Goal: Task Accomplishment & Management: Use online tool/utility

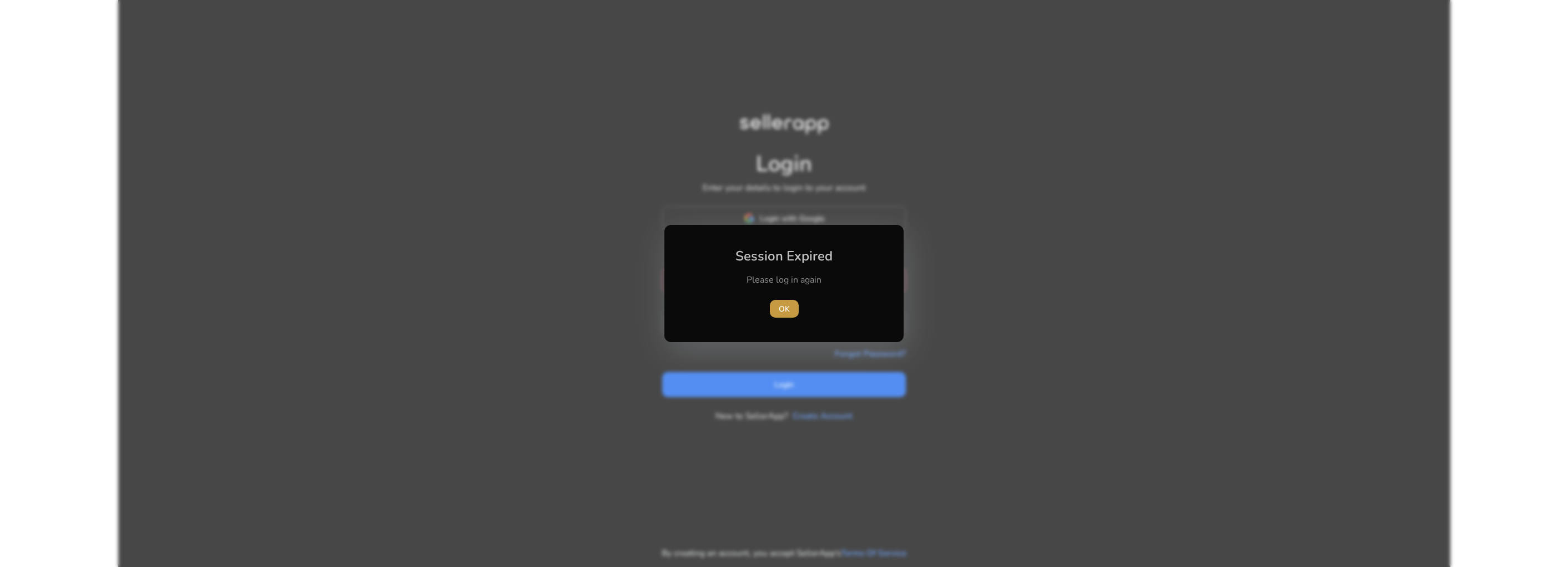
click at [790, 308] on span "button" at bounding box center [784, 308] width 29 height 27
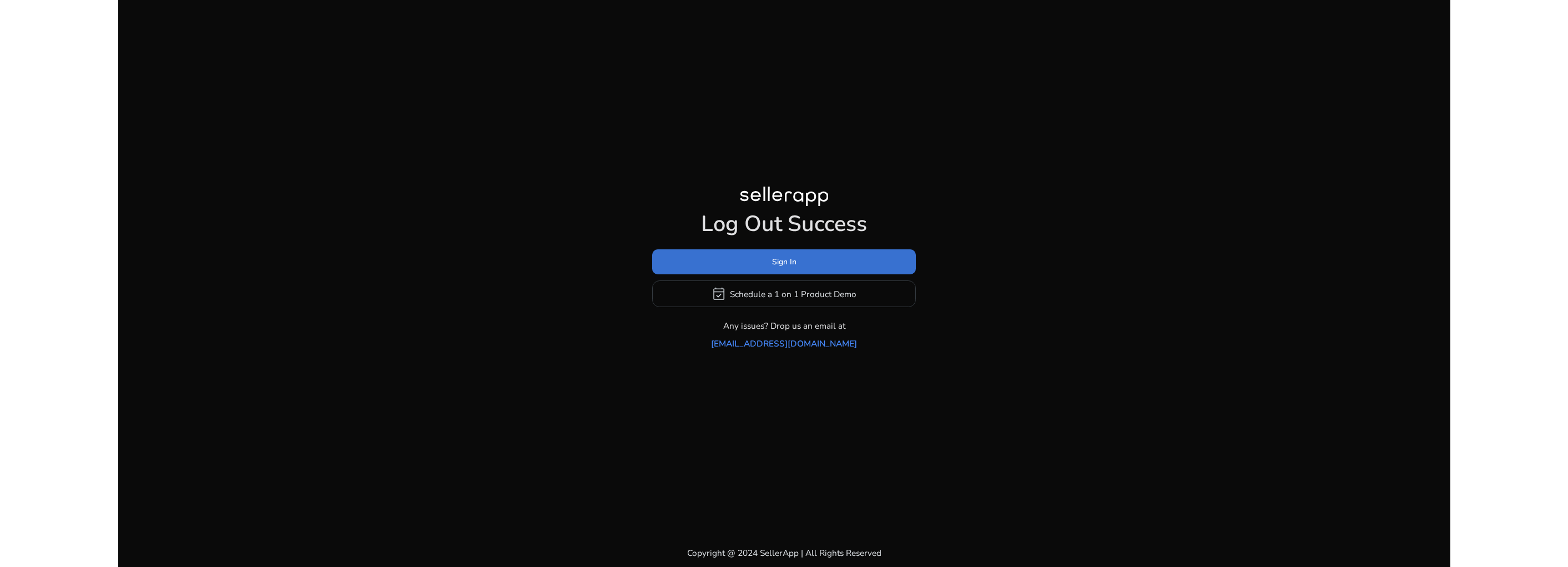
click at [791, 268] on span "Sign In" at bounding box center [784, 261] width 25 height 12
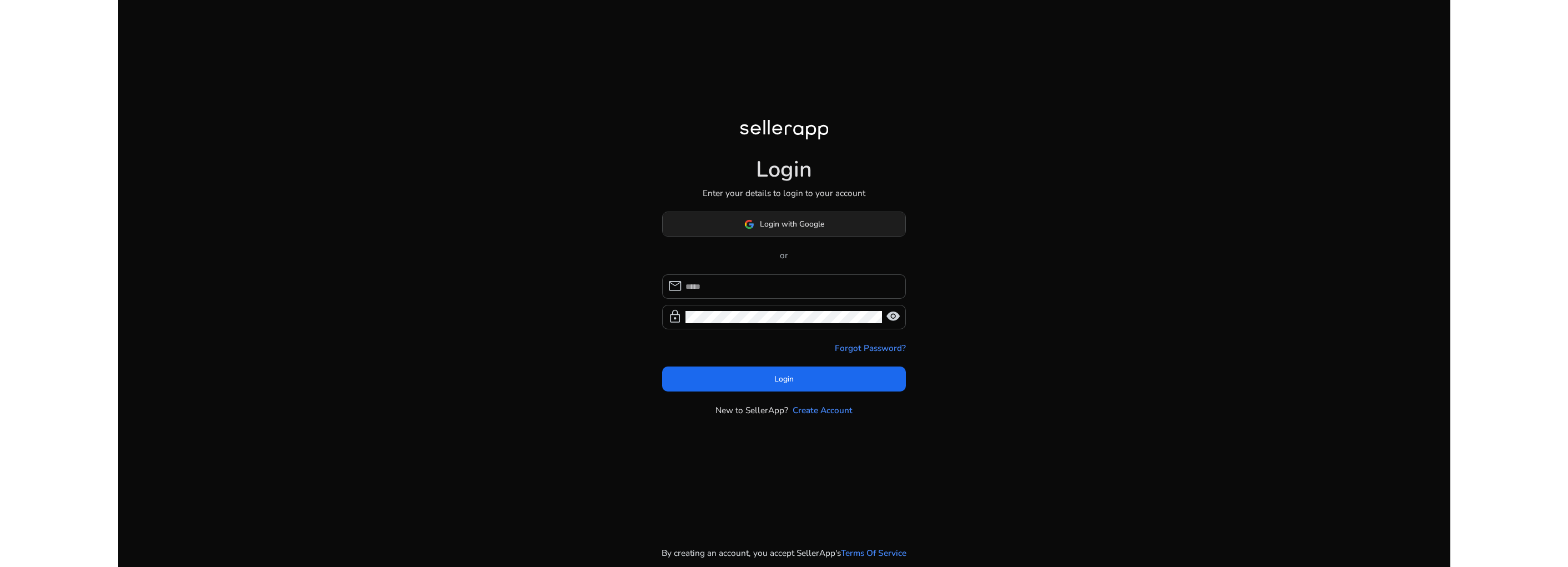
click at [788, 221] on span "Login with Google" at bounding box center [792, 224] width 64 height 12
click at [754, 285] on input at bounding box center [792, 285] width 212 height 12
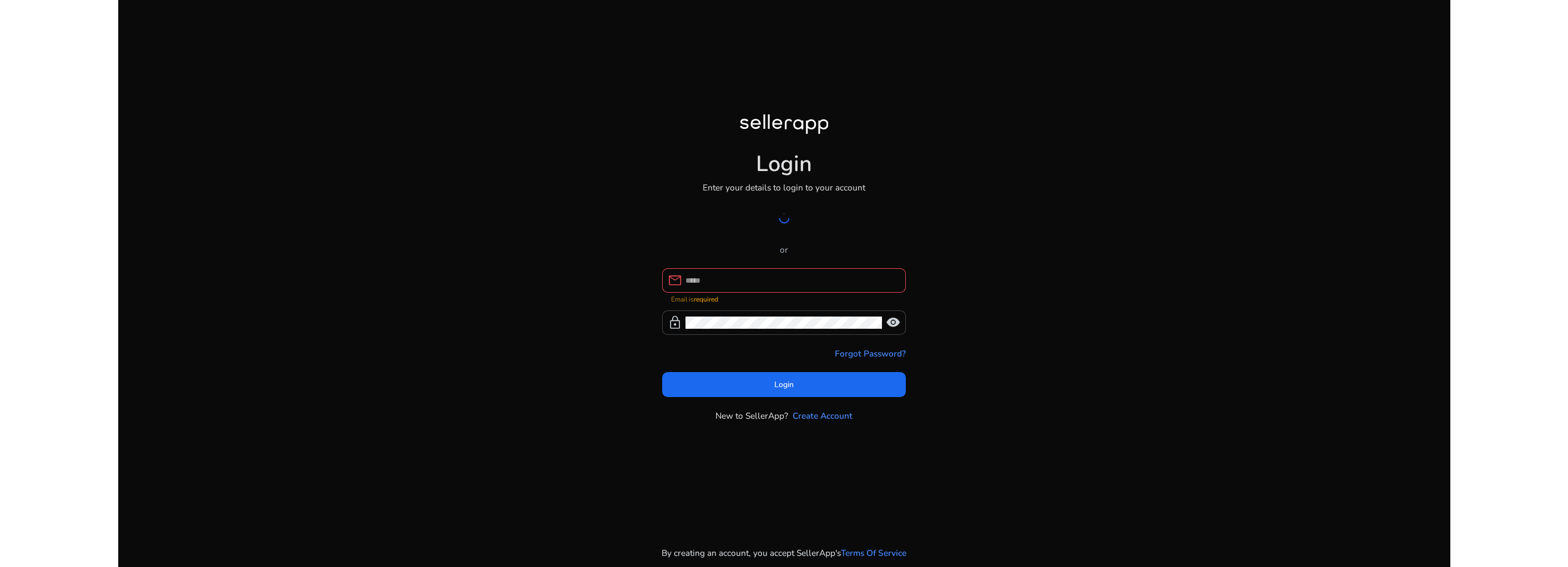
type input "**********"
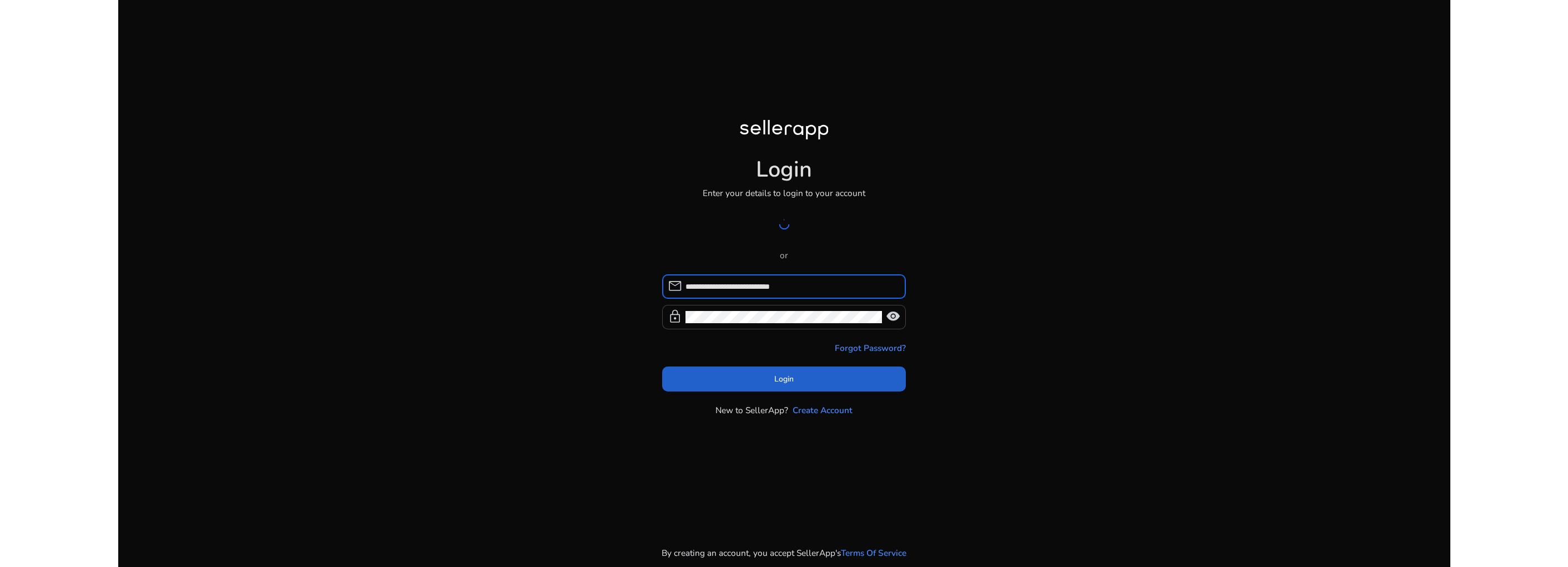
click at [778, 373] on span "Login" at bounding box center [784, 378] width 19 height 12
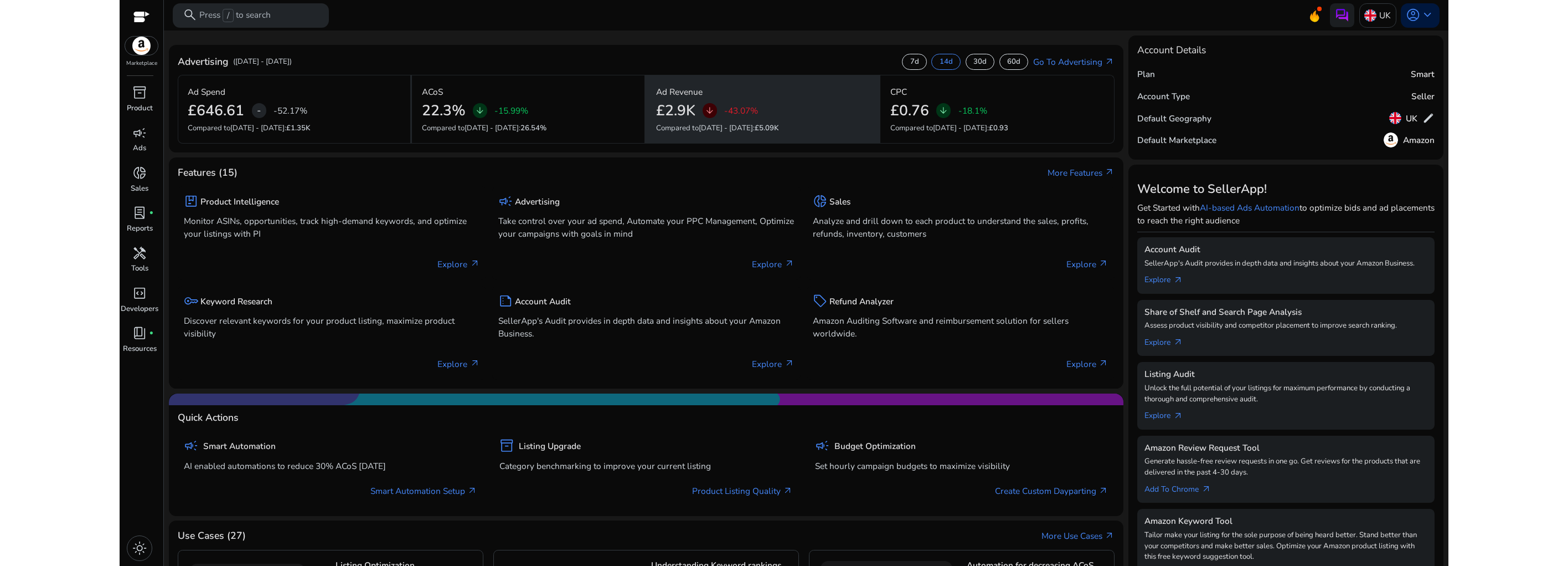
drag, startPoint x: 726, startPoint y: 110, endPoint x: 758, endPoint y: 109, distance: 32.0
click at [758, 109] on div "£2.9K arrow_downward -43.07%" at bounding box center [762, 110] width 213 height 17
click at [767, 110] on div "£2.9K arrow_downward -43.07%" at bounding box center [762, 110] width 213 height 17
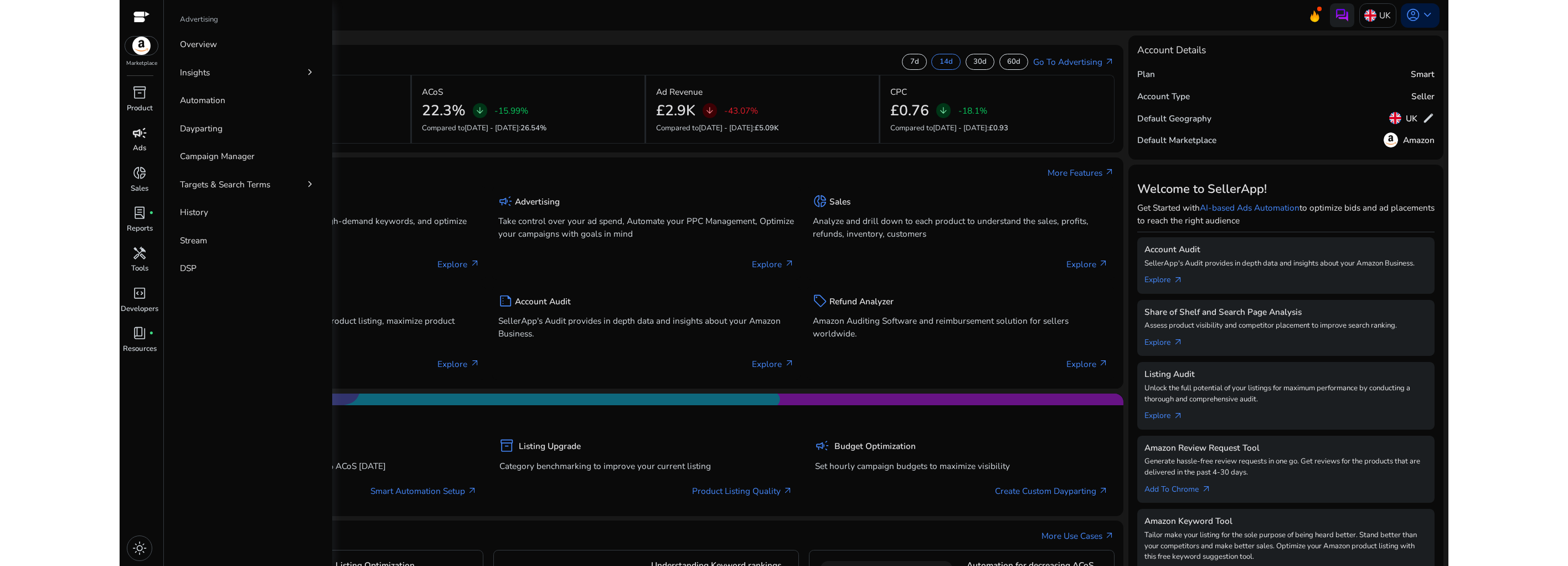
click at [142, 135] on span "campaign" at bounding box center [140, 133] width 15 height 15
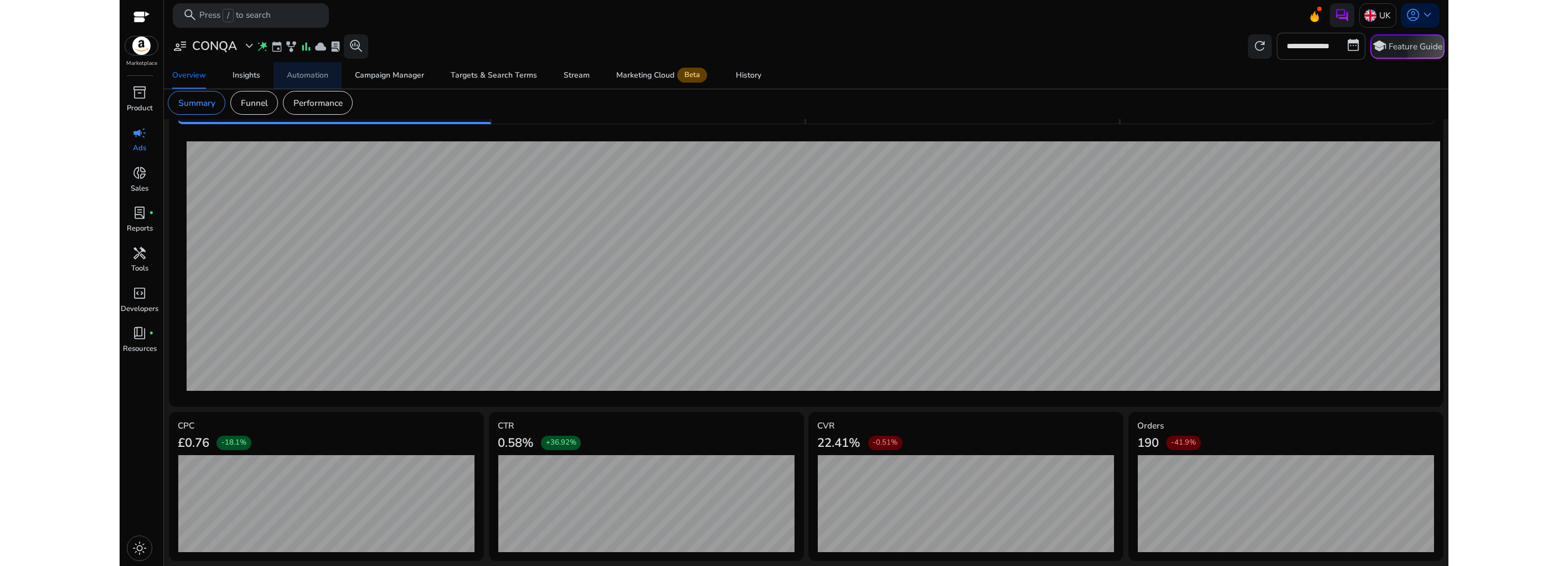
click at [291, 72] on div "Automation" at bounding box center [307, 75] width 41 height 7
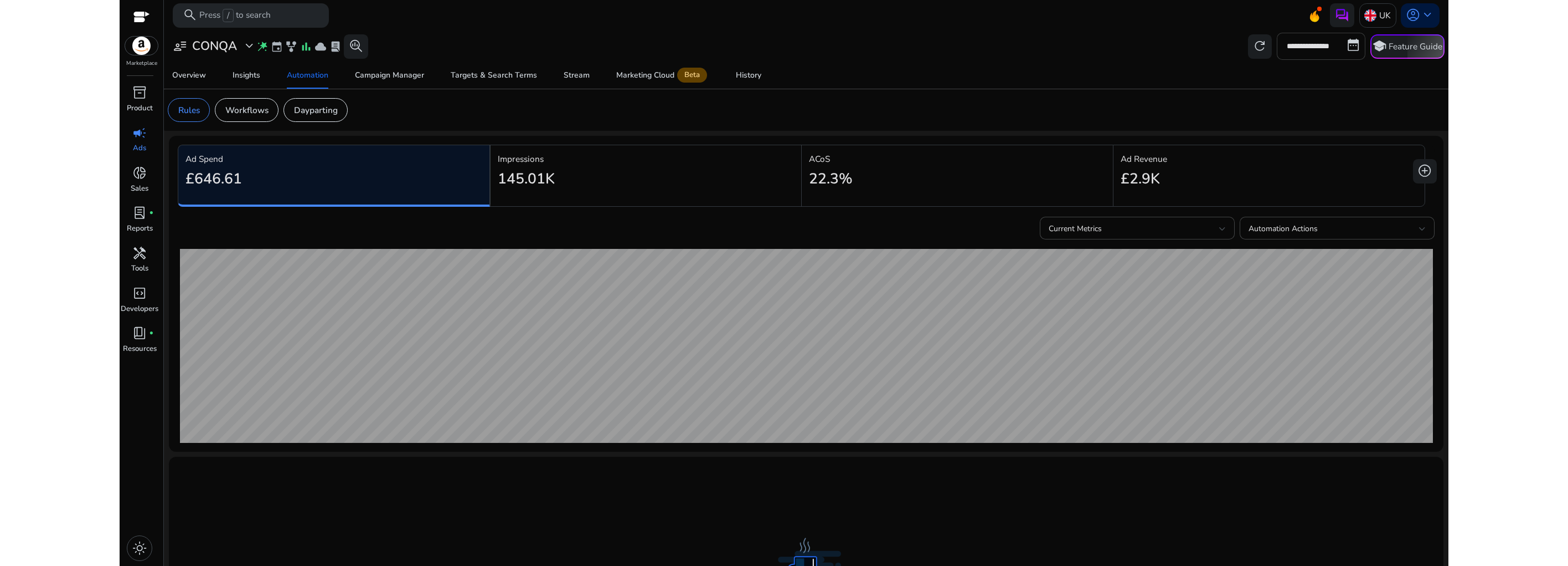
click at [1305, 50] on input "**********" at bounding box center [1320, 46] width 88 height 27
select select "*"
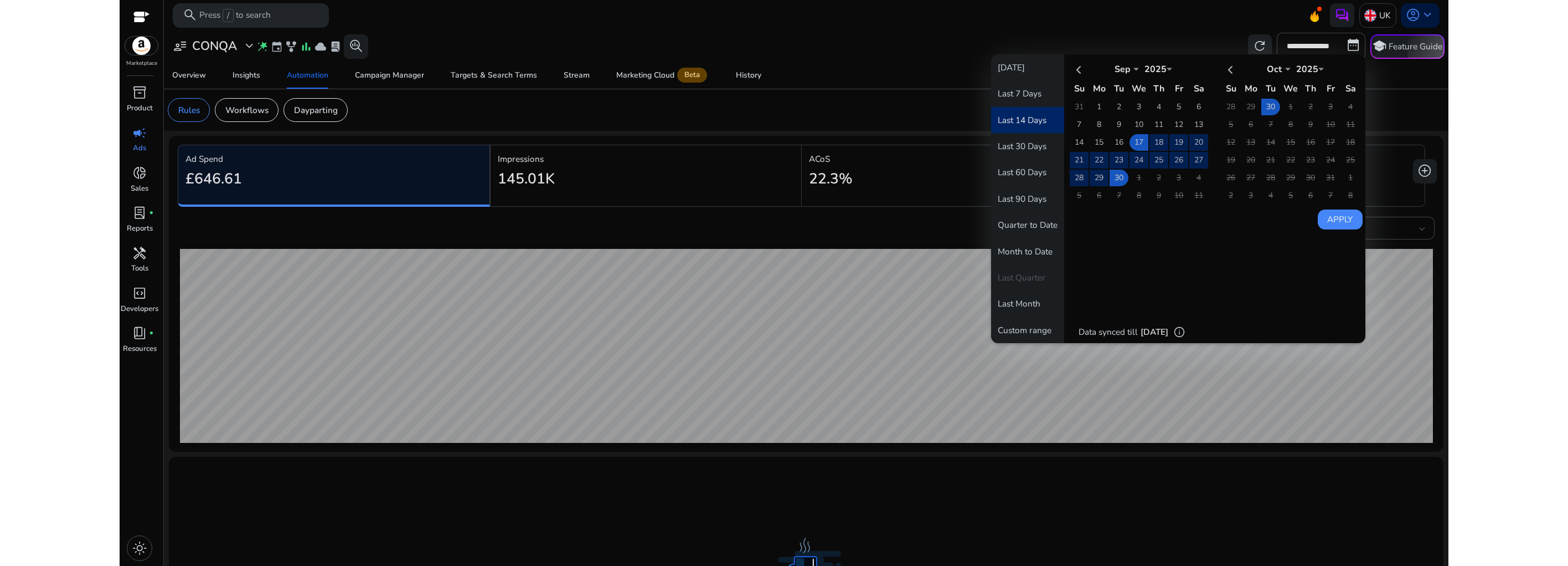
click at [1413, 111] on app-sa-custom-tab "Rules Workflows Dayparting" at bounding box center [806, 110] width 1276 height 24
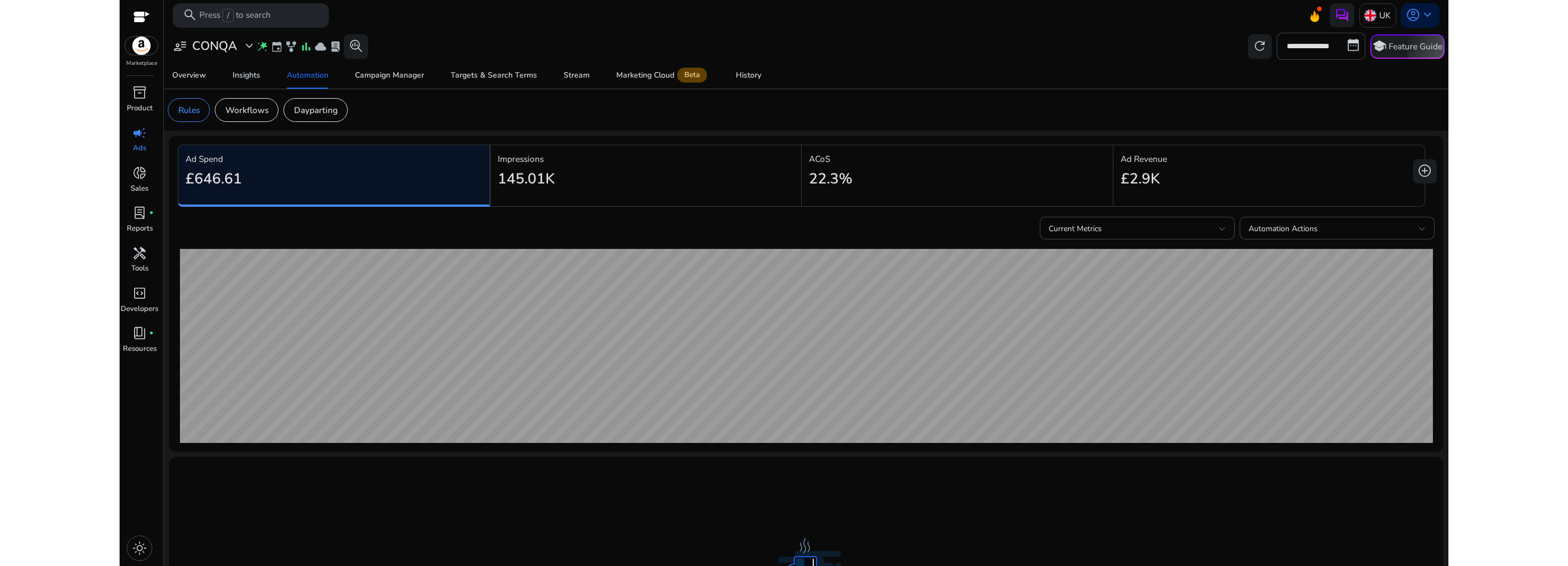
click at [562, 168] on div "145.01K" at bounding box center [645, 179] width 297 height 28
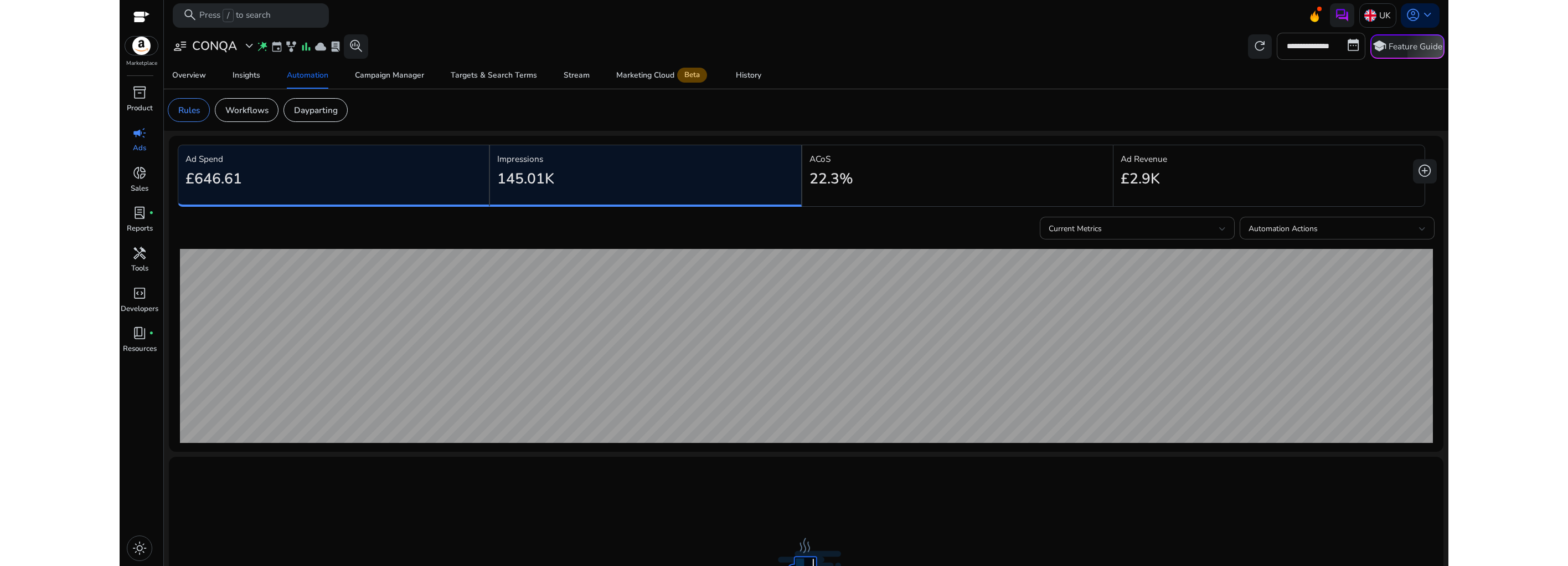
click at [851, 190] on div "22.3%" at bounding box center [958, 179] width 297 height 28
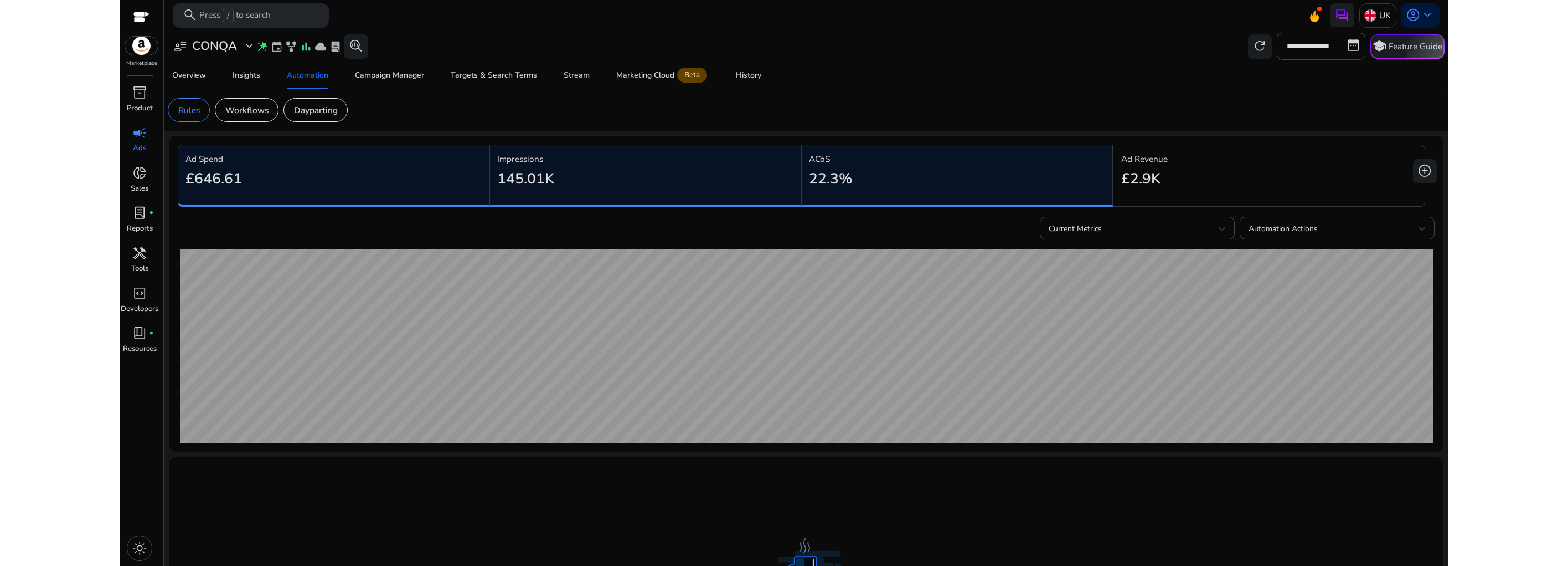
click at [1097, 176] on div "22.3%" at bounding box center [957, 179] width 297 height 28
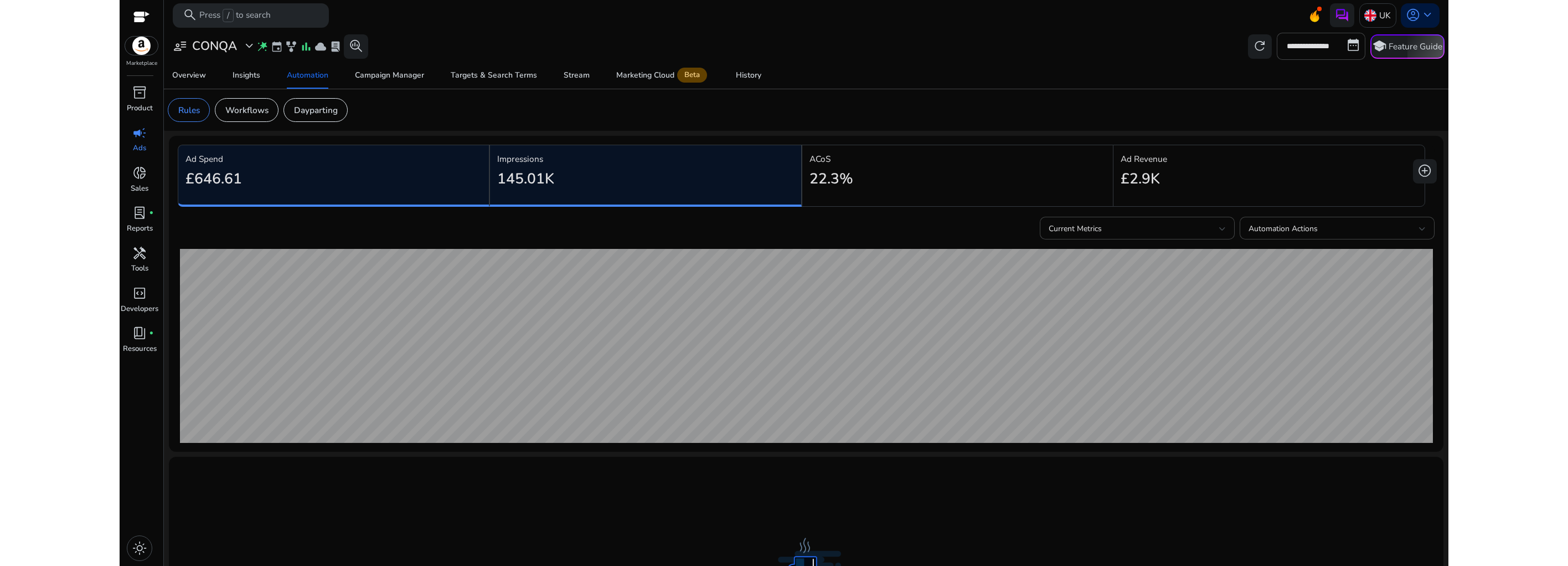
click at [1177, 187] on div "£2.9K" at bounding box center [1268, 179] width 297 height 28
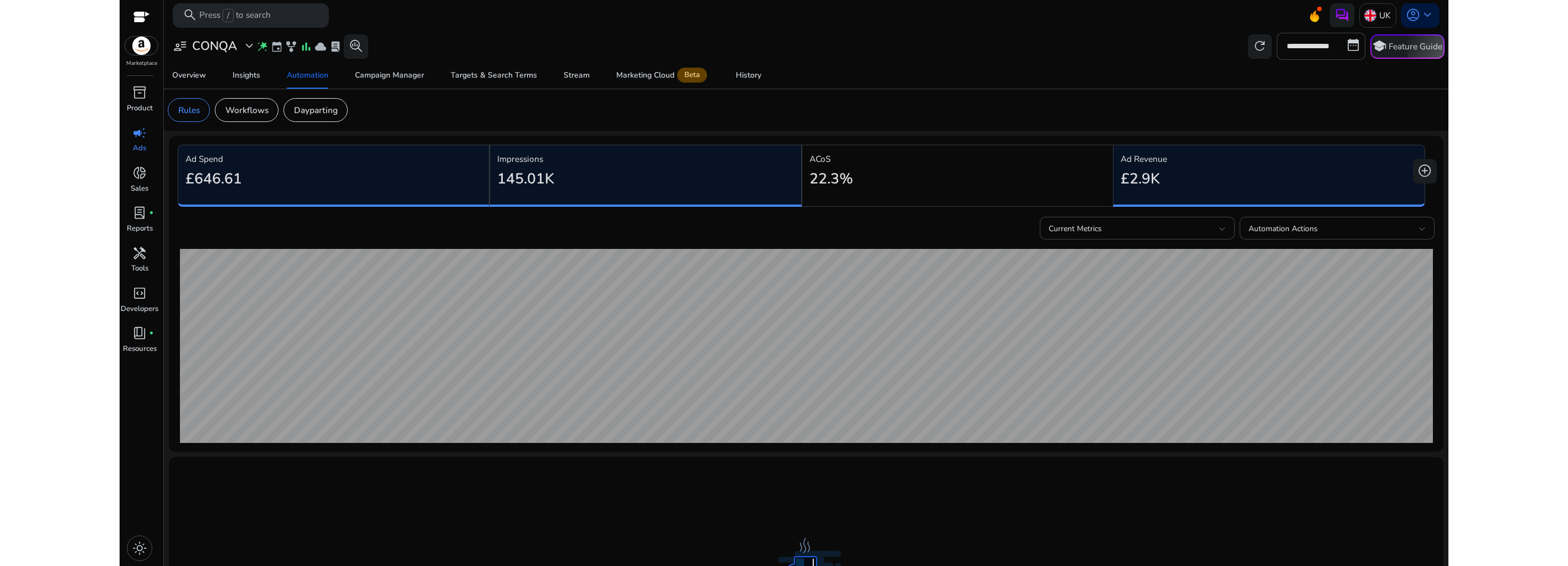
click at [377, 174] on div "£646.61" at bounding box center [333, 179] width 297 height 28
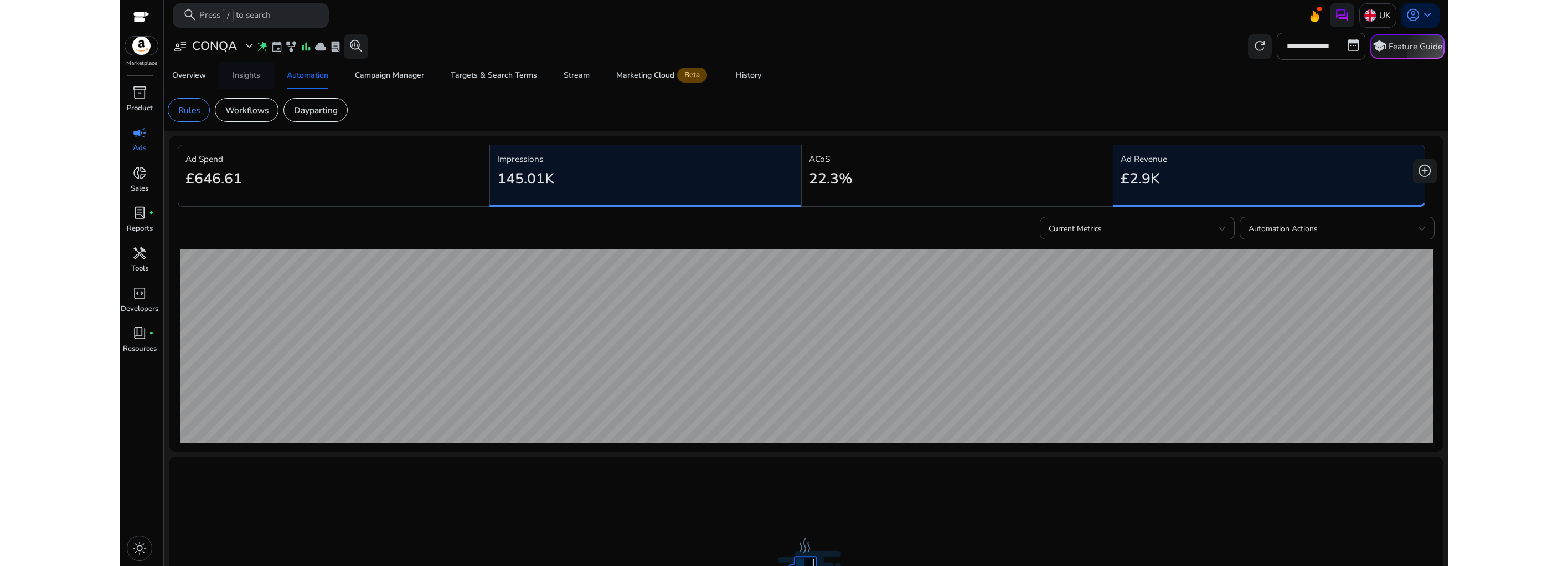
click at [256, 77] on div "Insights" at bounding box center [246, 75] width 28 height 7
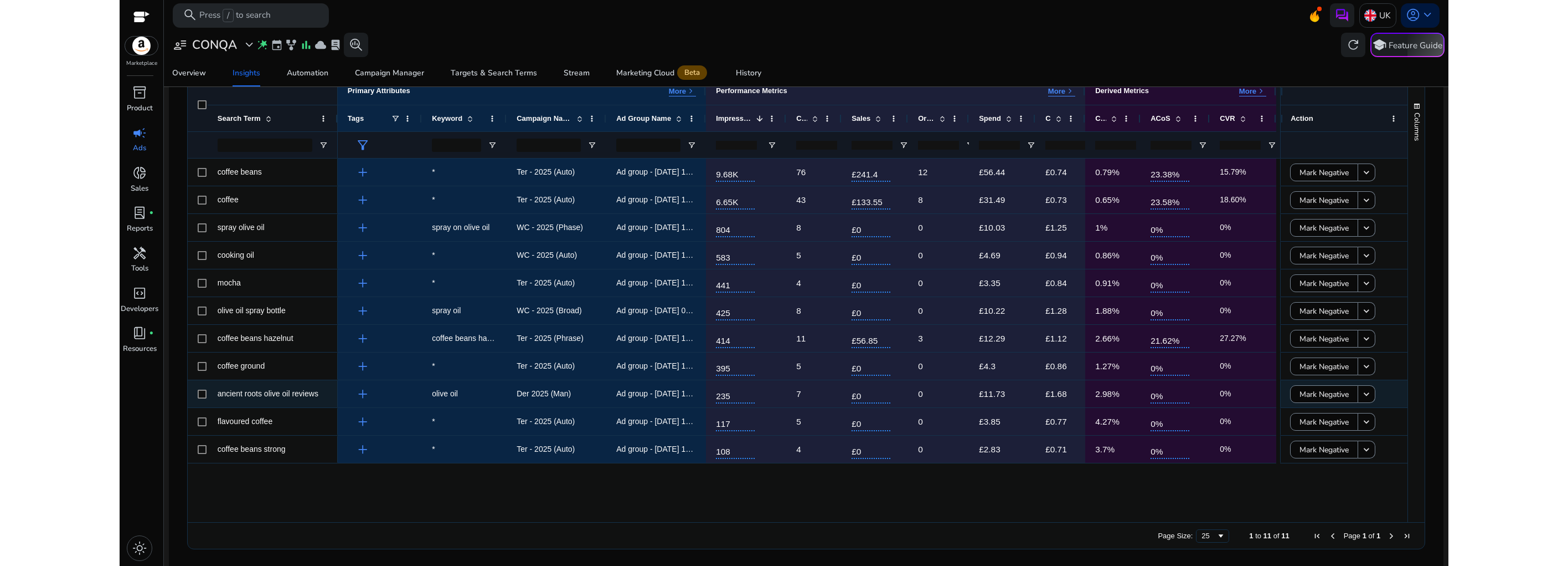
scroll to position [227, 0]
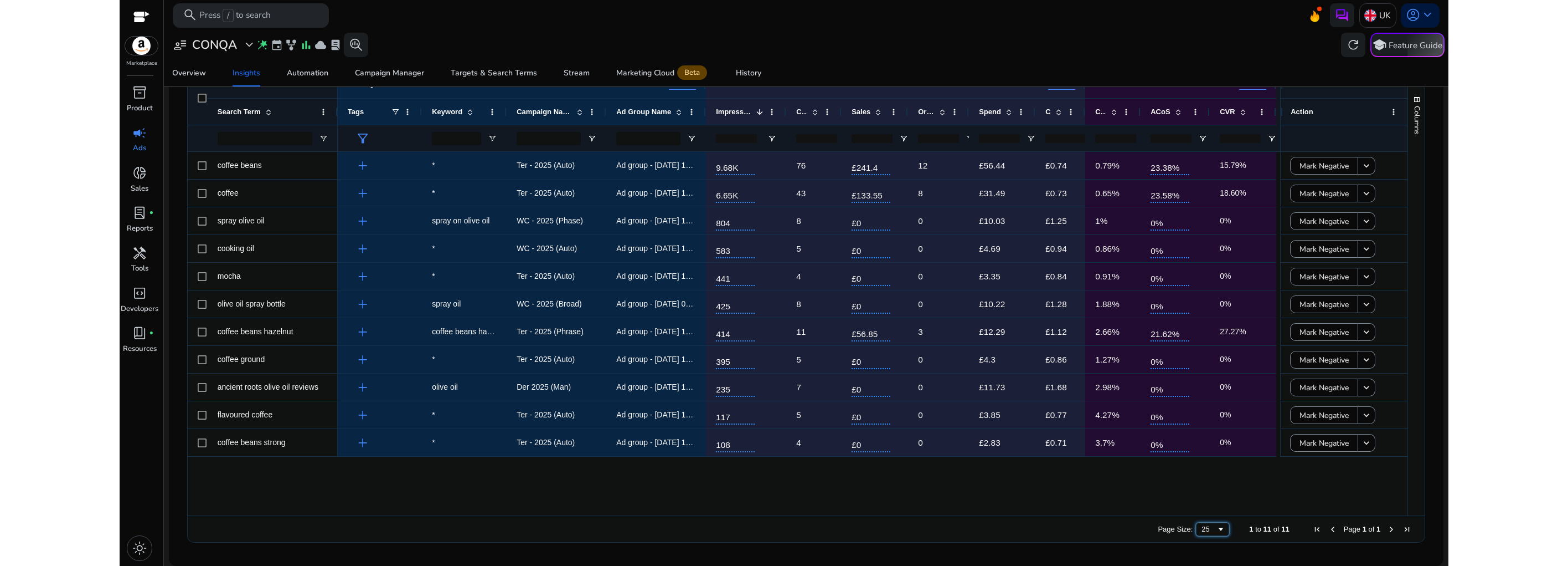
click at [1205, 528] on div "25" at bounding box center [1208, 528] width 15 height 8
click at [297, 74] on div "Automation" at bounding box center [307, 73] width 41 height 7
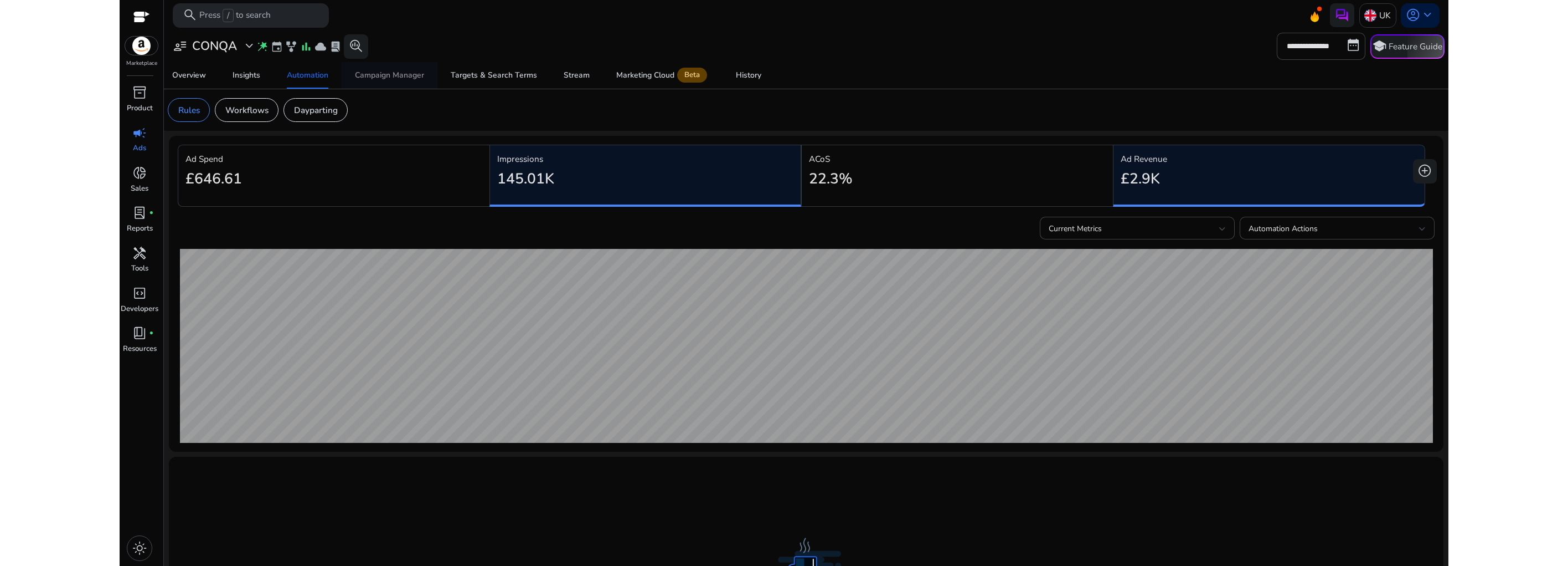
click at [396, 72] on div "Campaign Manager" at bounding box center [388, 75] width 69 height 7
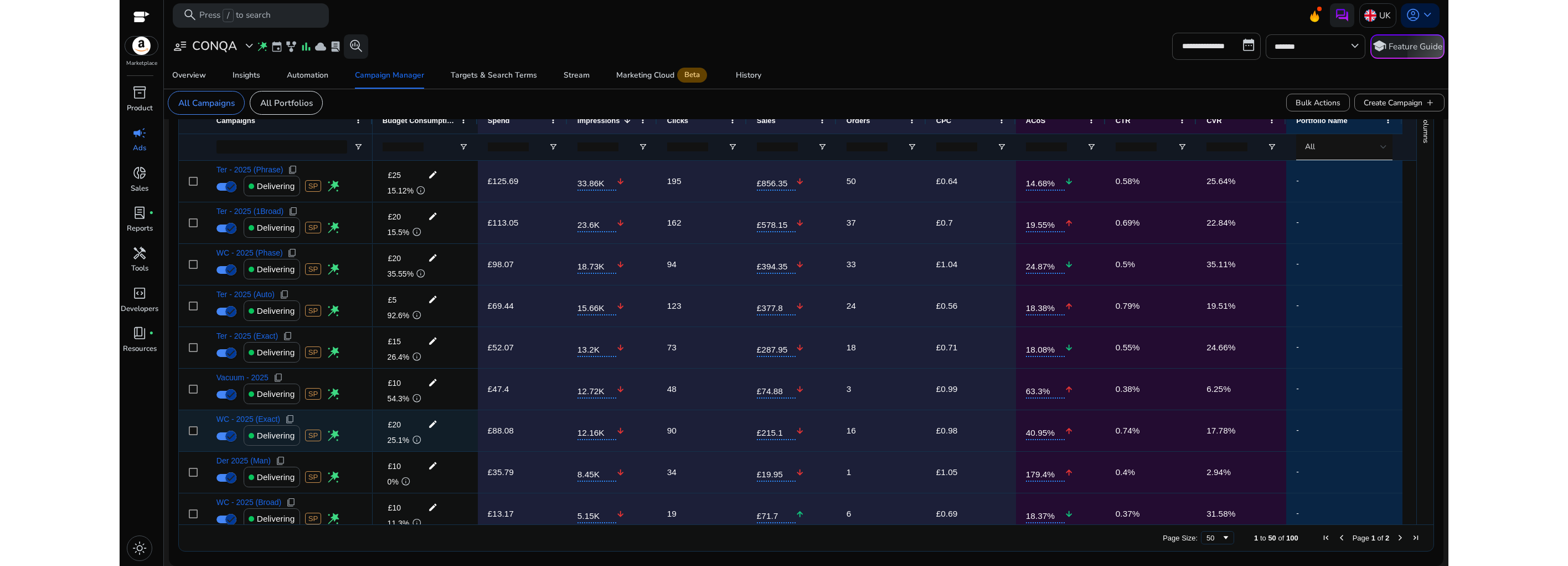
scroll to position [18, 0]
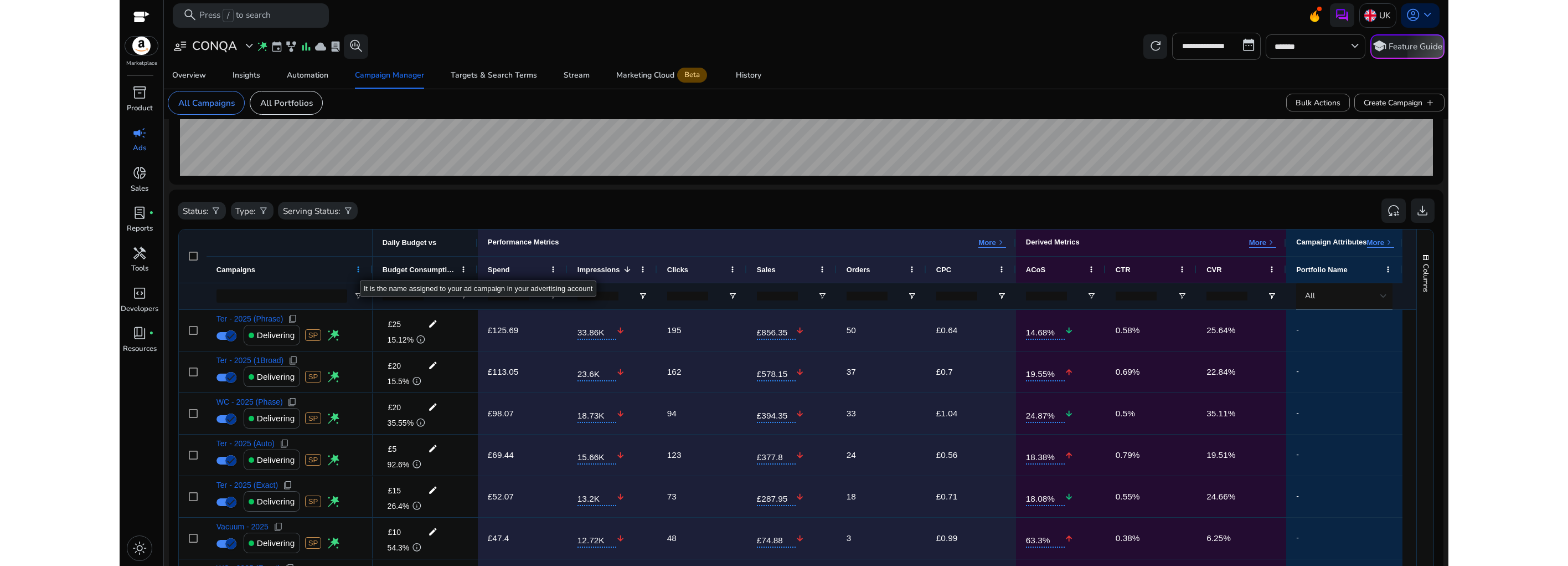
click at [360, 270] on span at bounding box center [358, 269] width 9 height 9
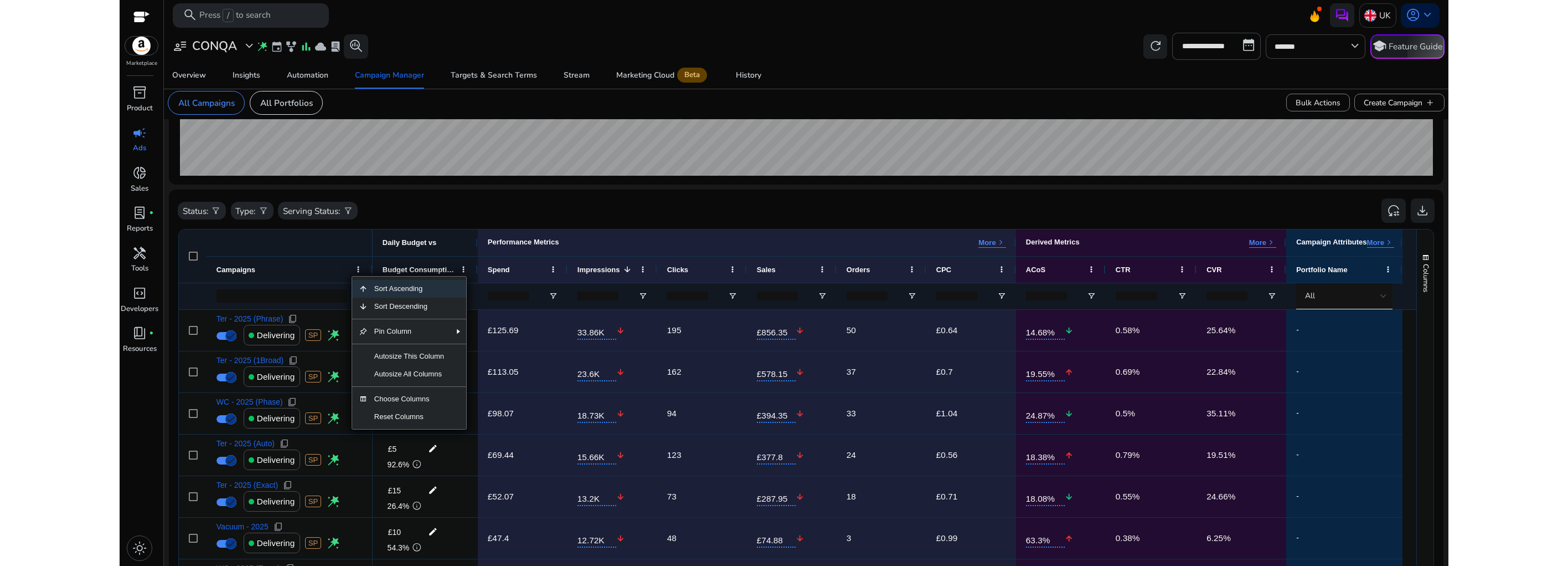
click at [310, 241] on div at bounding box center [275, 243] width 194 height 27
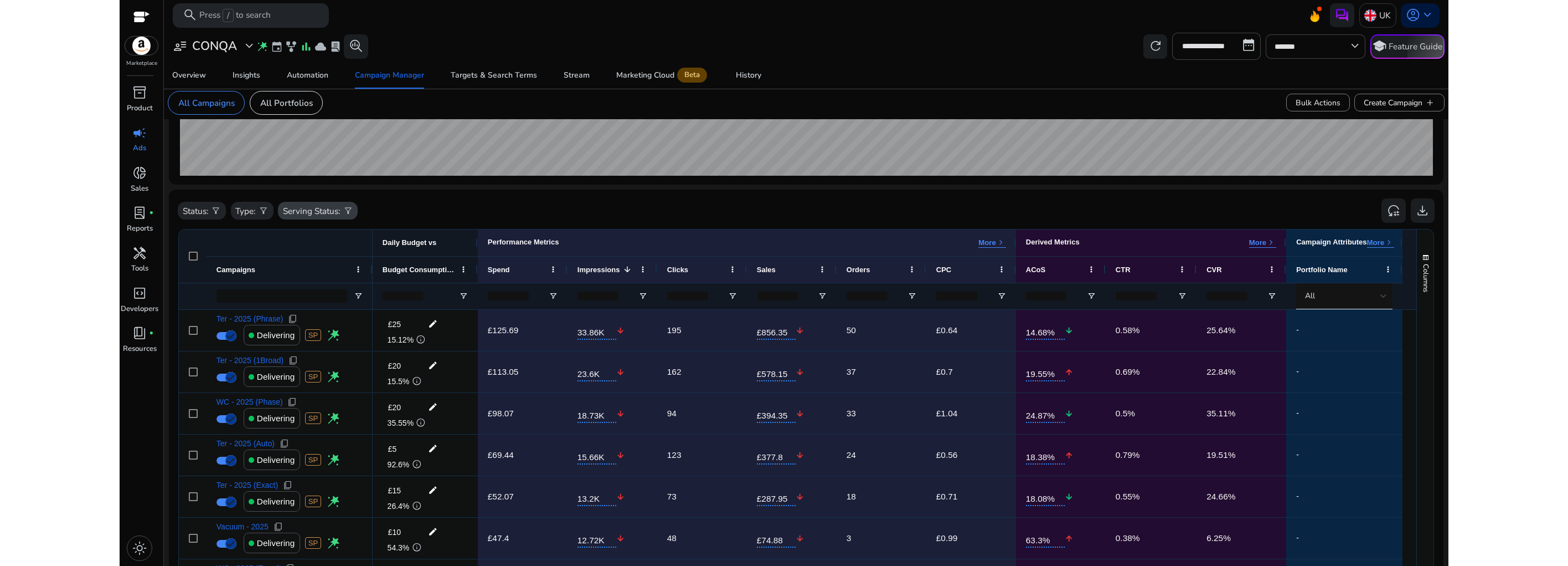
click at [324, 214] on p "Serving Status:" at bounding box center [311, 210] width 58 height 13
click at [333, 270] on p "Delivering" at bounding box center [322, 266] width 39 height 13
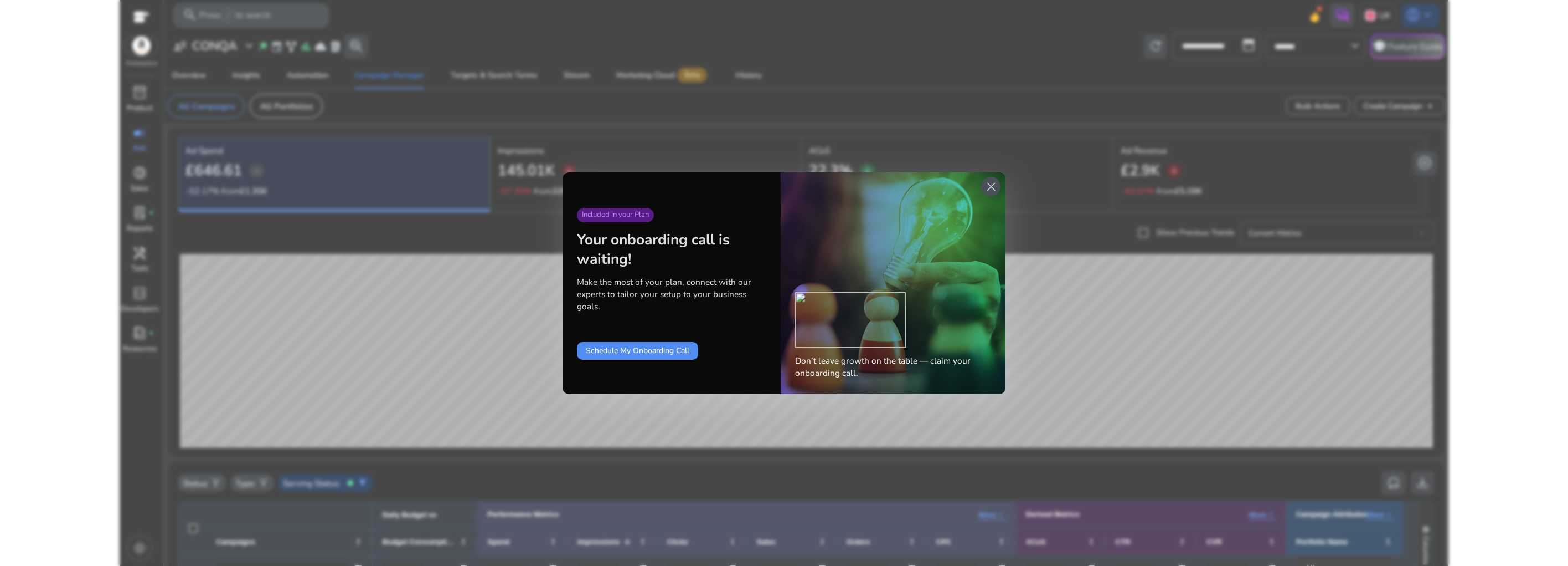
scroll to position [52, 0]
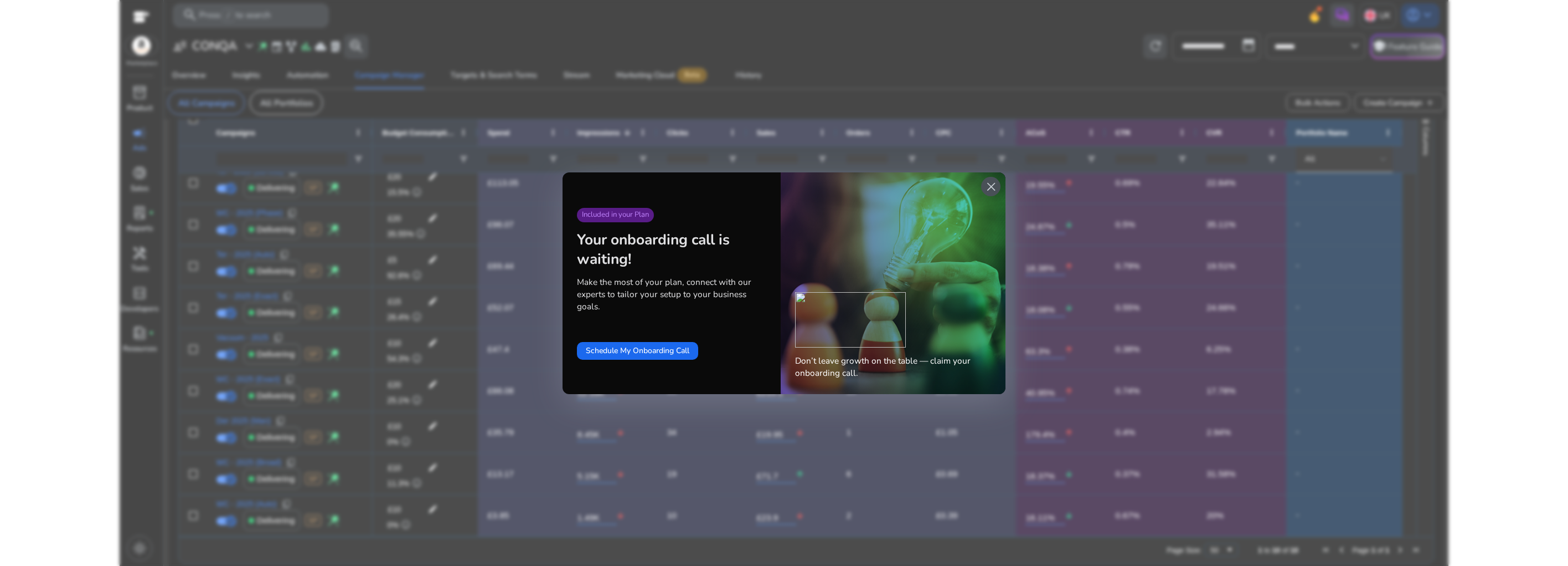
click at [987, 185] on span "close" at bounding box center [991, 187] width 15 height 15
